Goal: Check status: Check status

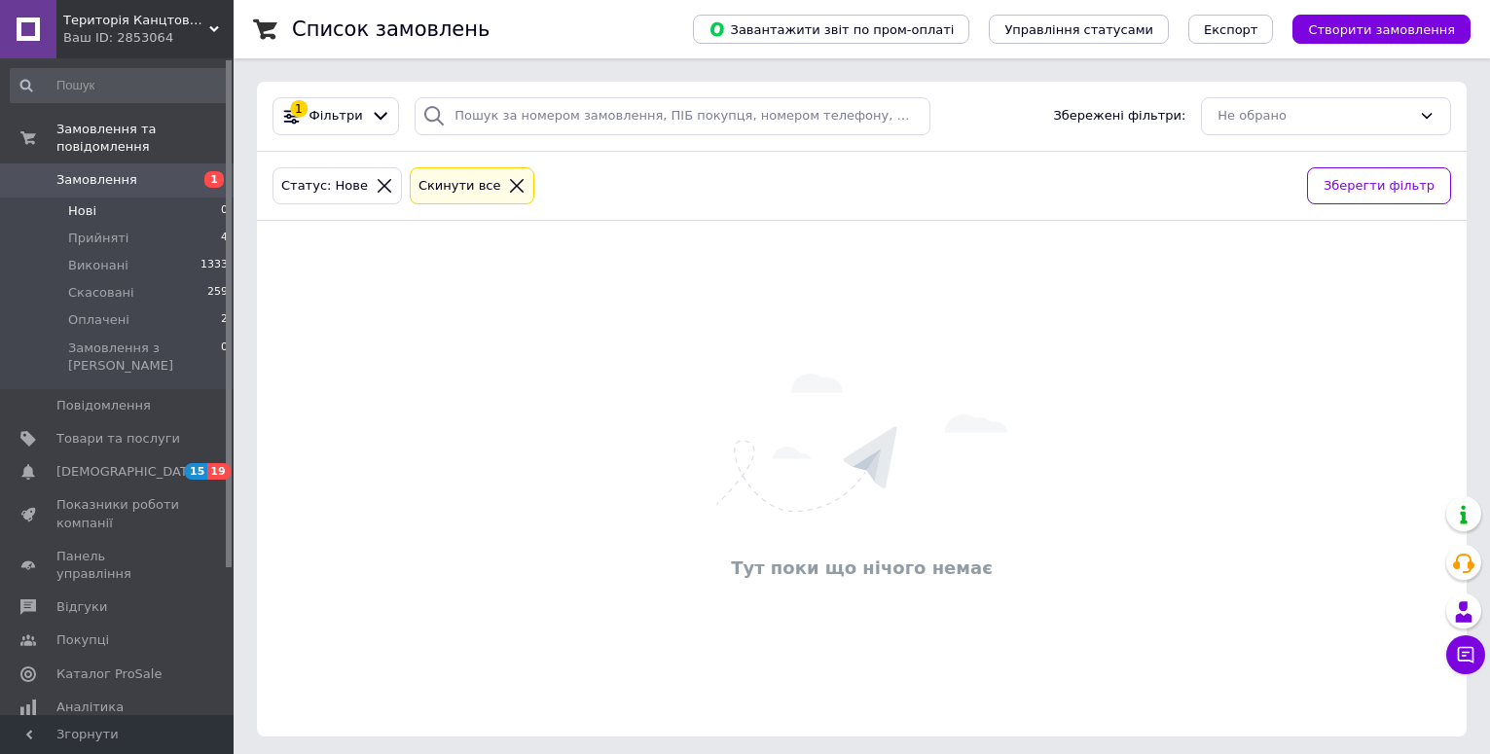
click at [99, 198] on li "Нові 0" at bounding box center [119, 211] width 239 height 27
click at [86, 230] on span "Прийняті" at bounding box center [98, 239] width 60 height 18
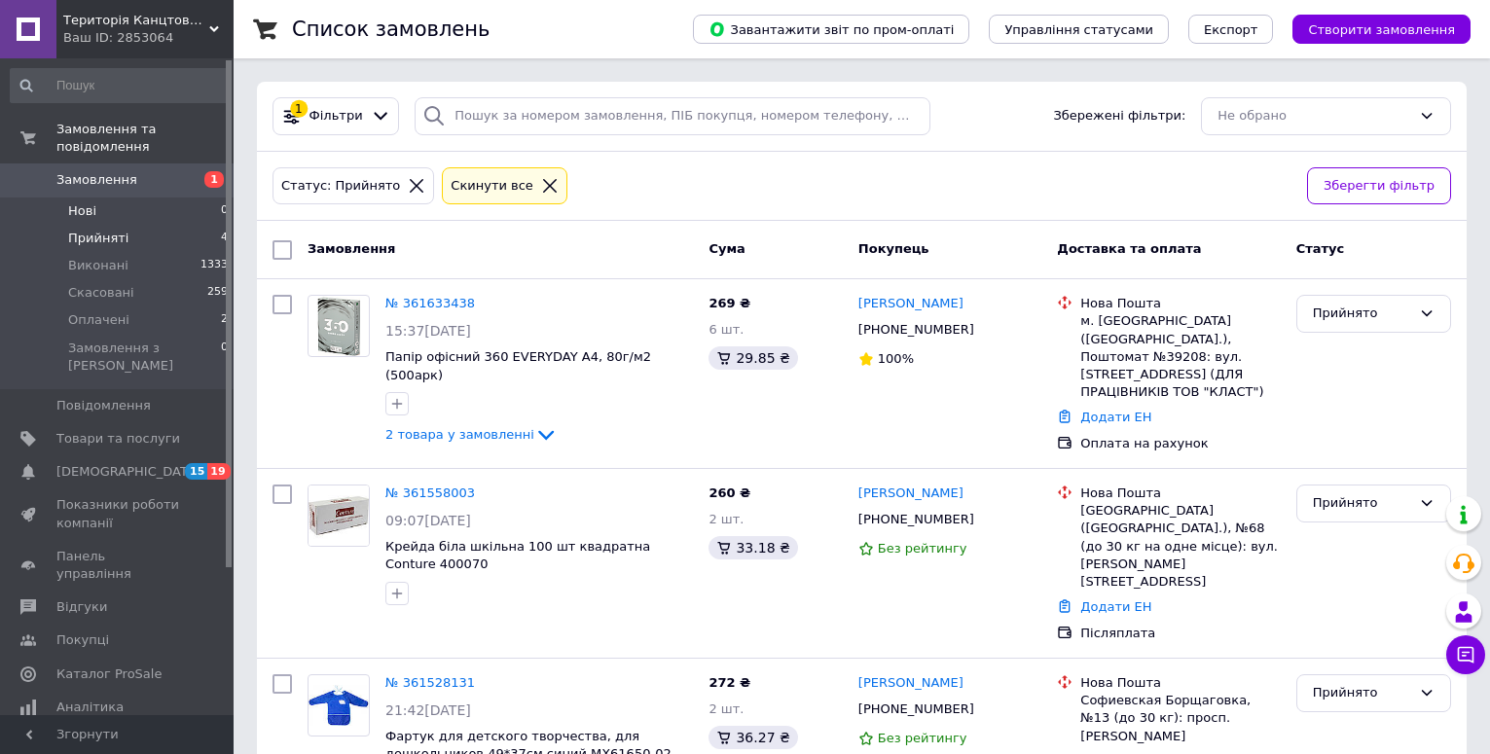
click at [90, 202] on span "Нові" at bounding box center [82, 211] width 28 height 18
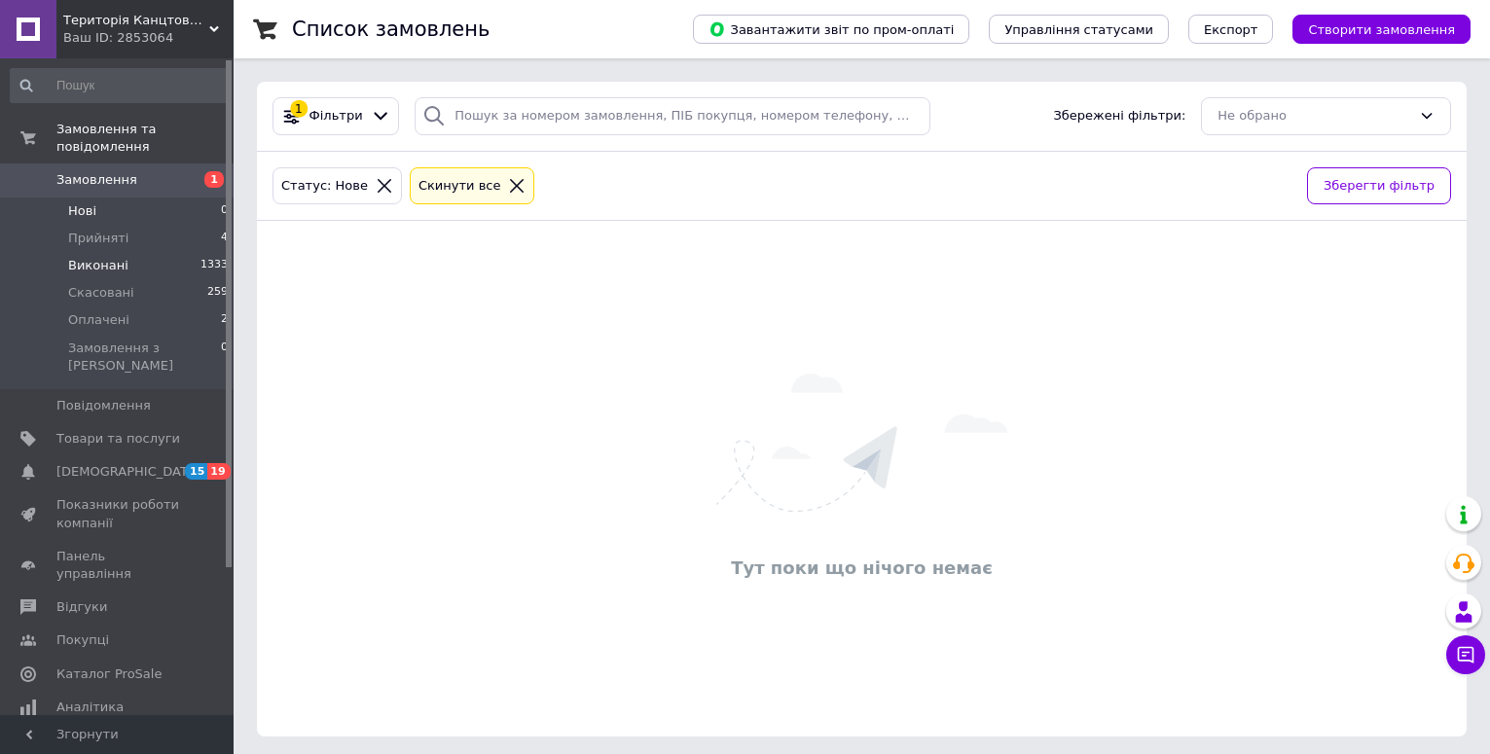
click at [89, 252] on li "Виконані 1333" at bounding box center [119, 265] width 239 height 27
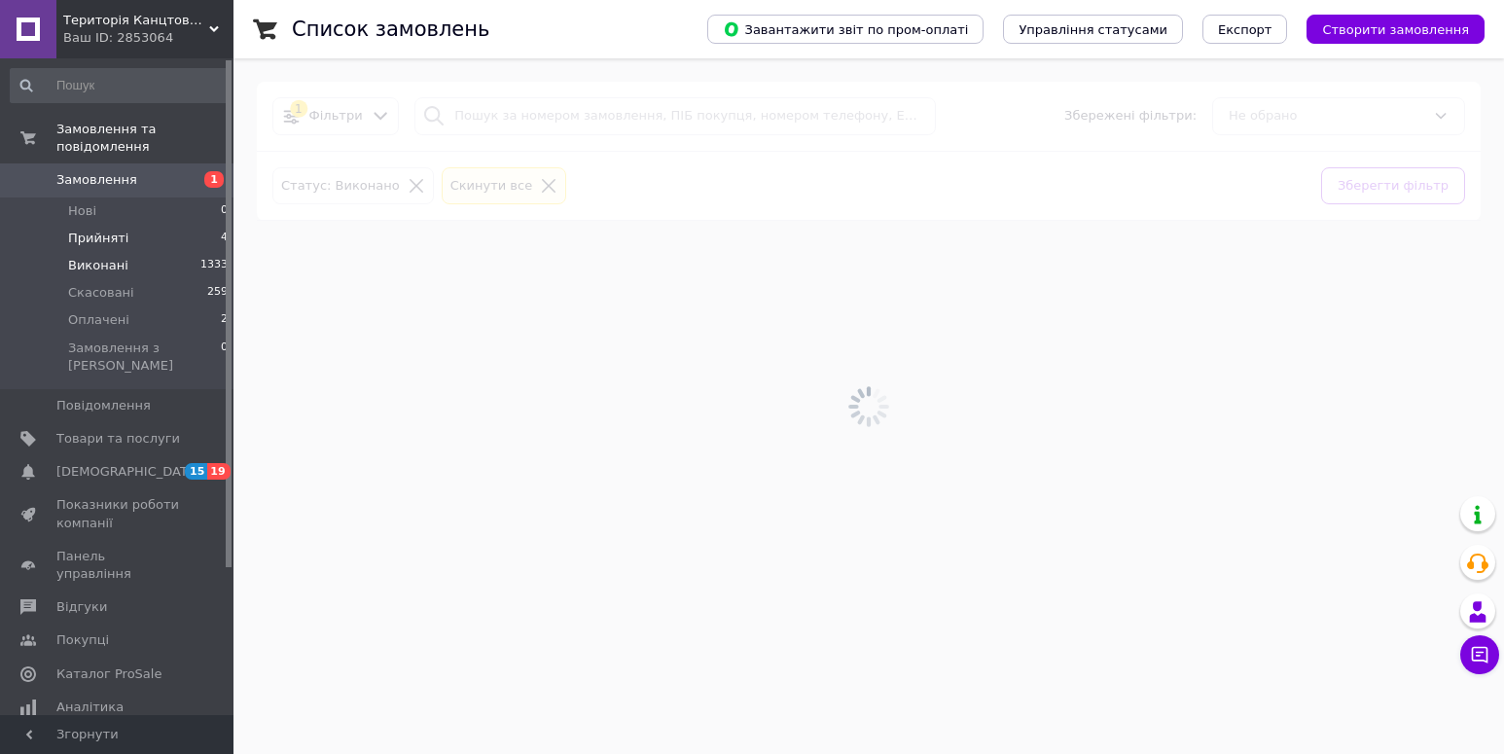
click at [110, 230] on span "Прийняті" at bounding box center [98, 239] width 60 height 18
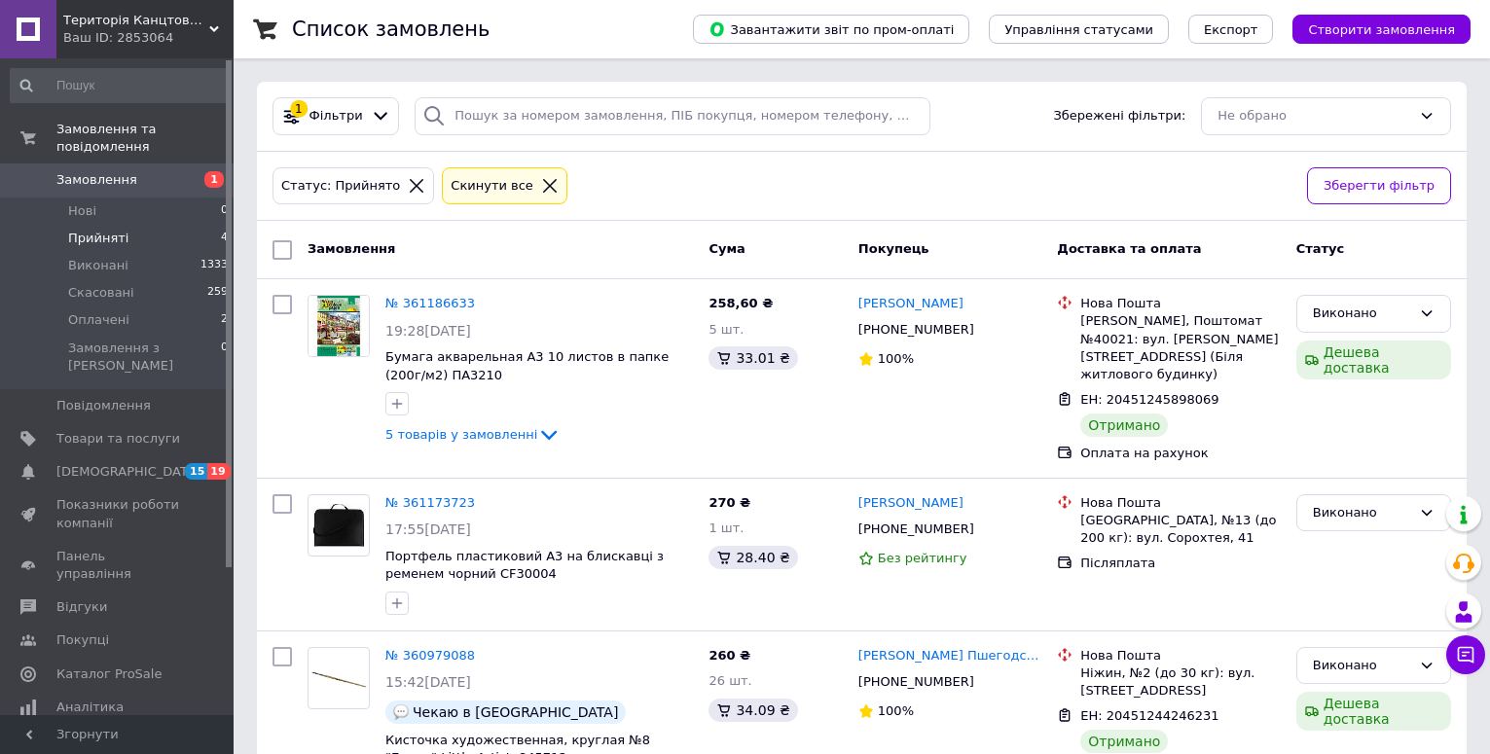
click at [74, 230] on span "Прийняті" at bounding box center [98, 239] width 60 height 18
